Goal: Information Seeking & Learning: Check status

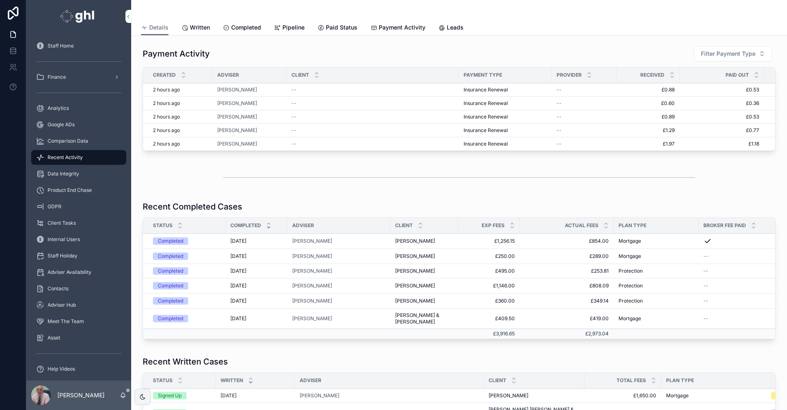
scroll to position [121, 0]
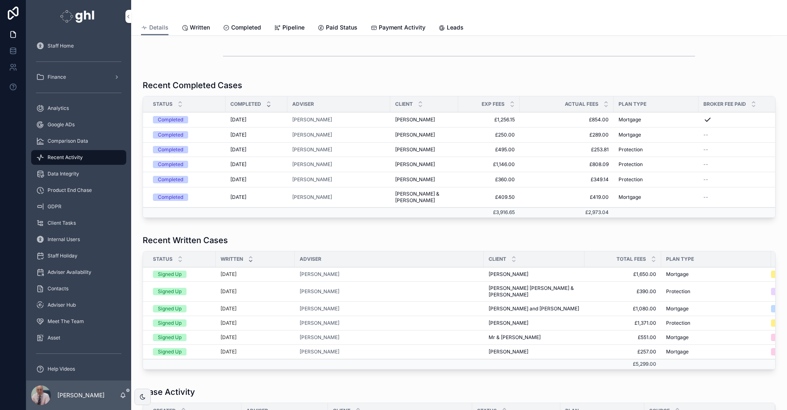
click at [60, 106] on span "Analytics" at bounding box center [58, 108] width 21 height 7
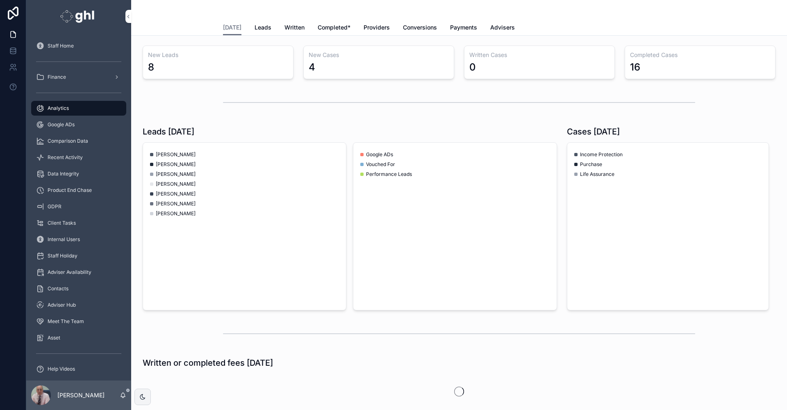
click at [286, 26] on span "Written" at bounding box center [295, 27] width 20 height 8
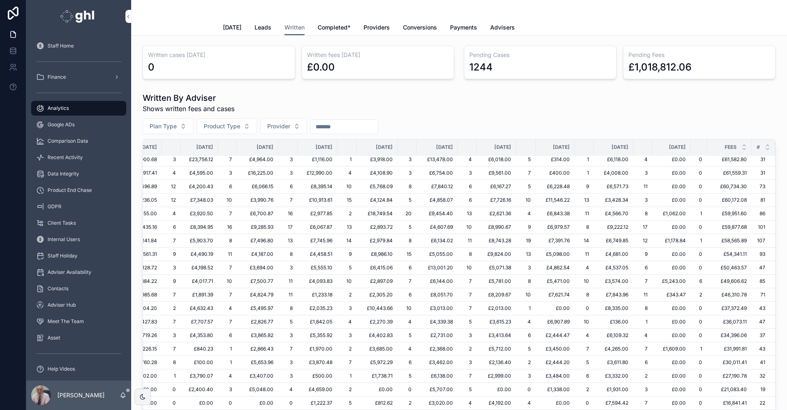
scroll to position [177, 138]
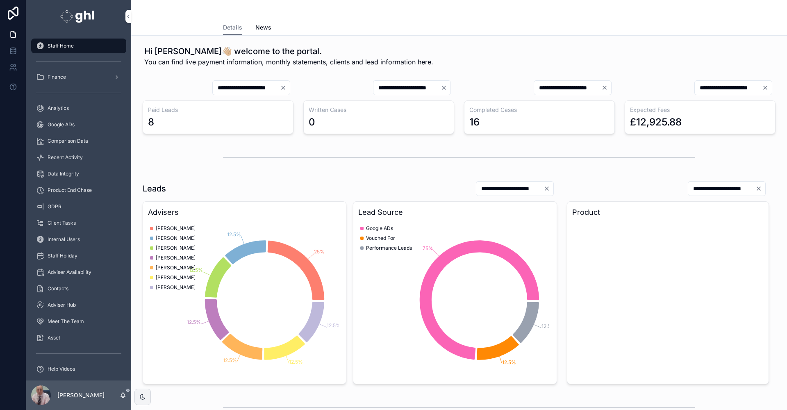
click at [67, 153] on div "Recent Activity" at bounding box center [78, 157] width 85 height 13
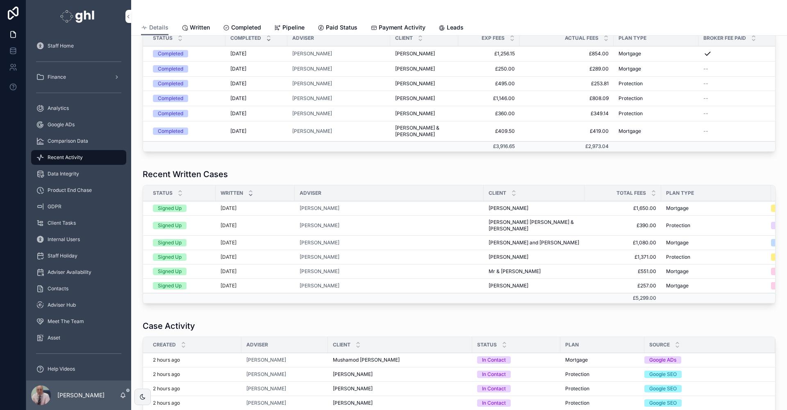
scroll to position [160, 0]
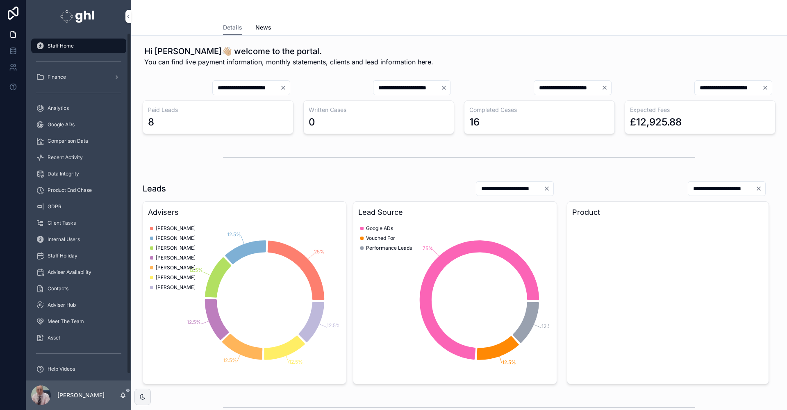
click at [80, 156] on span "Recent Activity" at bounding box center [65, 157] width 35 height 7
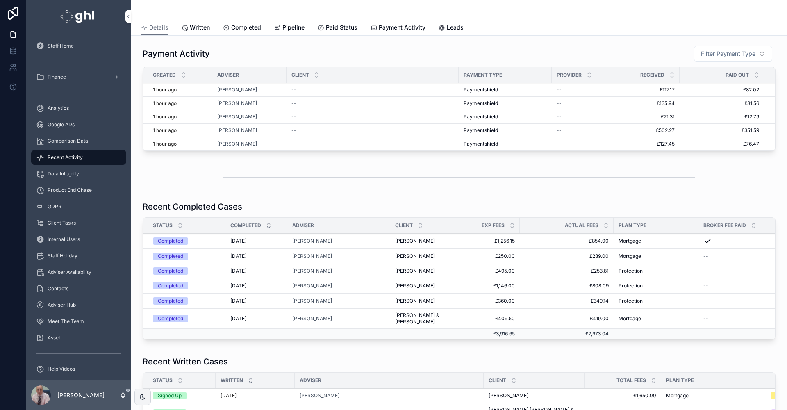
scroll to position [122, 0]
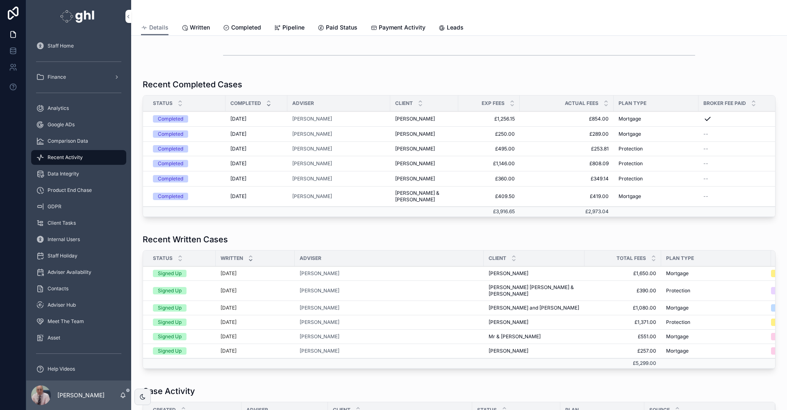
click at [388, 25] on span "Payment Activity" at bounding box center [402, 27] width 47 height 8
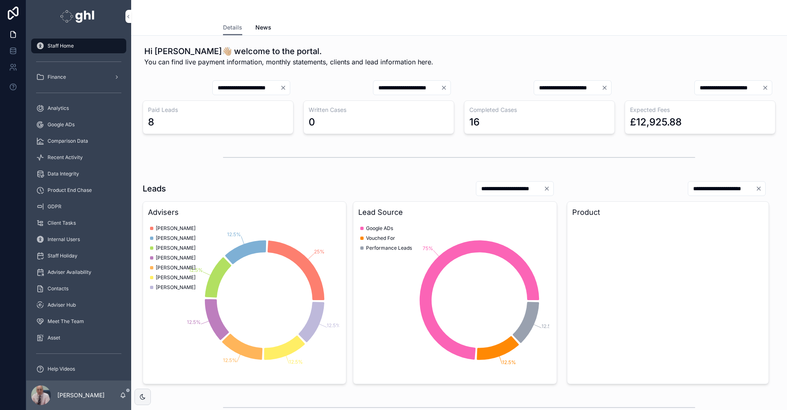
click at [67, 156] on span "Recent Activity" at bounding box center [65, 157] width 35 height 7
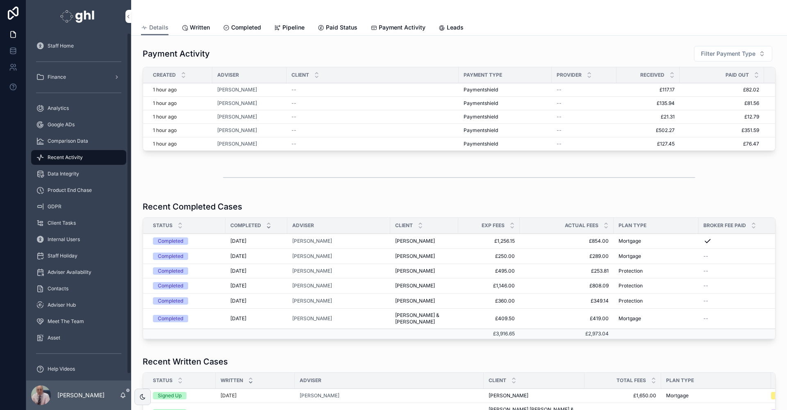
click at [64, 106] on span "Analytics" at bounding box center [58, 108] width 21 height 7
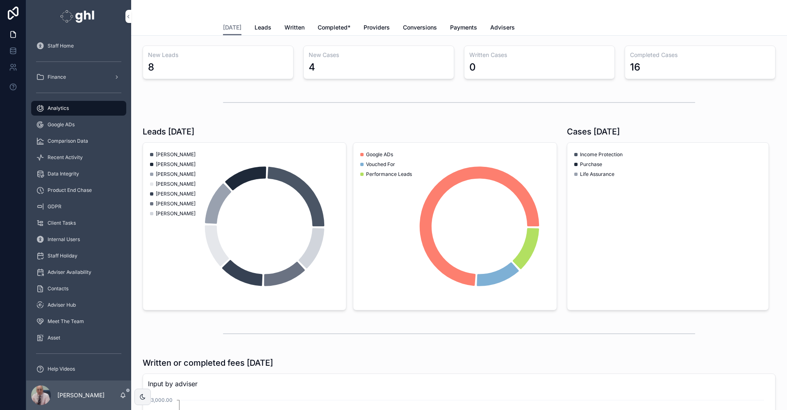
click at [333, 26] on span "Completed*" at bounding box center [334, 27] width 33 height 8
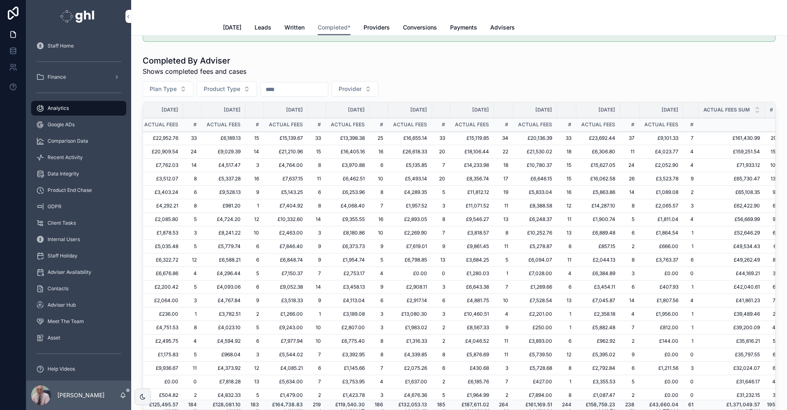
scroll to position [0, 169]
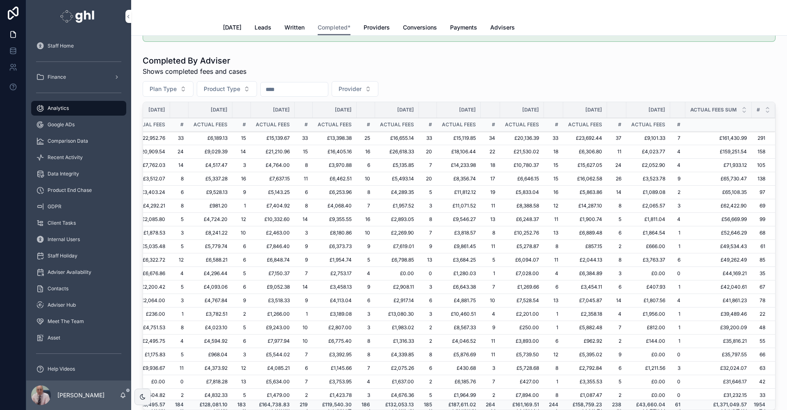
click at [462, 25] on span "Payments" at bounding box center [463, 27] width 27 height 8
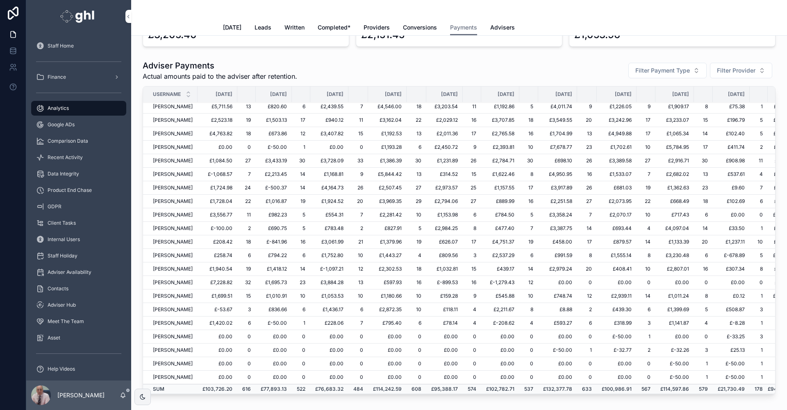
scroll to position [218, 105]
